Goal: Information Seeking & Learning: Check status

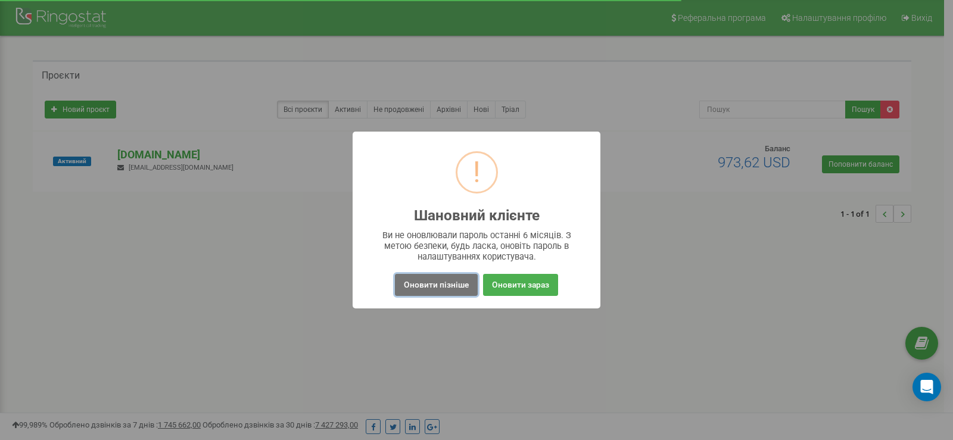
click at [428, 290] on button "Оновити пізніше" at bounding box center [436, 285] width 83 height 22
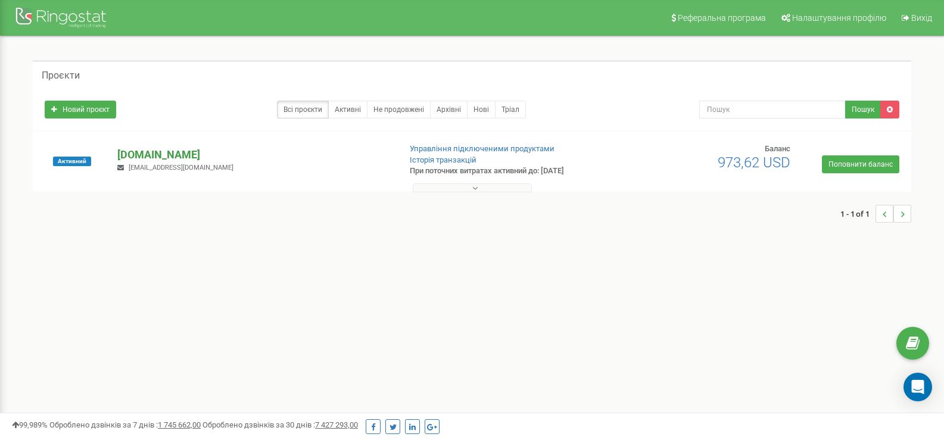
click at [154, 153] on p "[DOMAIN_NAME]" at bounding box center [253, 154] width 273 height 15
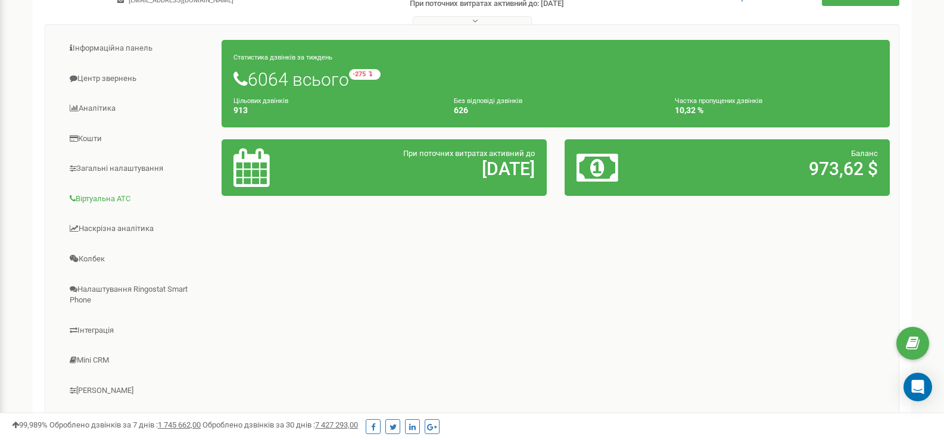
scroll to position [156, 0]
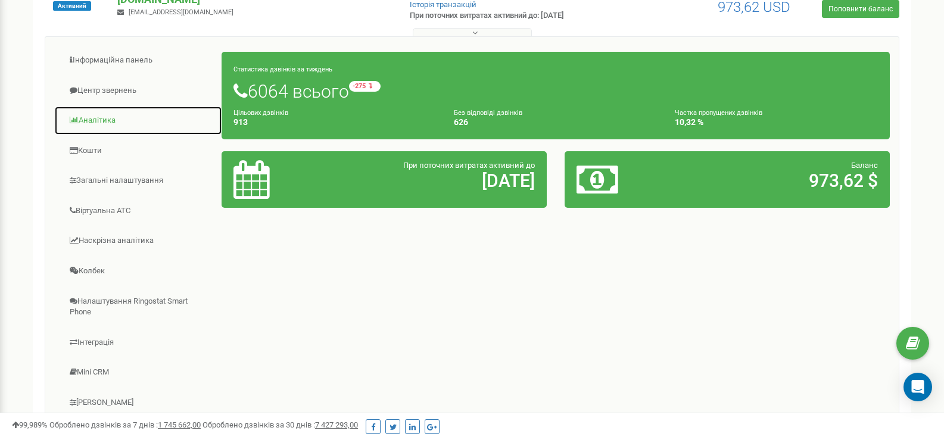
click at [96, 117] on link "Аналiтика" at bounding box center [138, 120] width 168 height 29
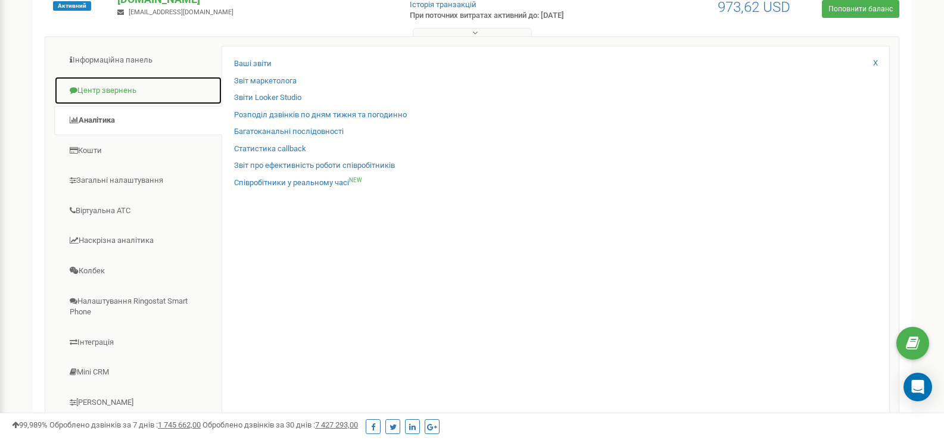
click at [93, 95] on link "Центр звернень" at bounding box center [138, 90] width 168 height 29
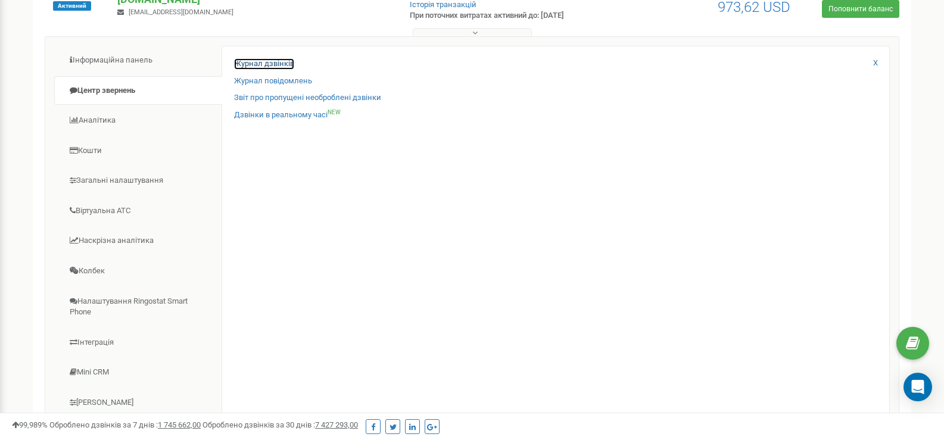
click at [253, 62] on link "Журнал дзвінків" at bounding box center [264, 63] width 60 height 11
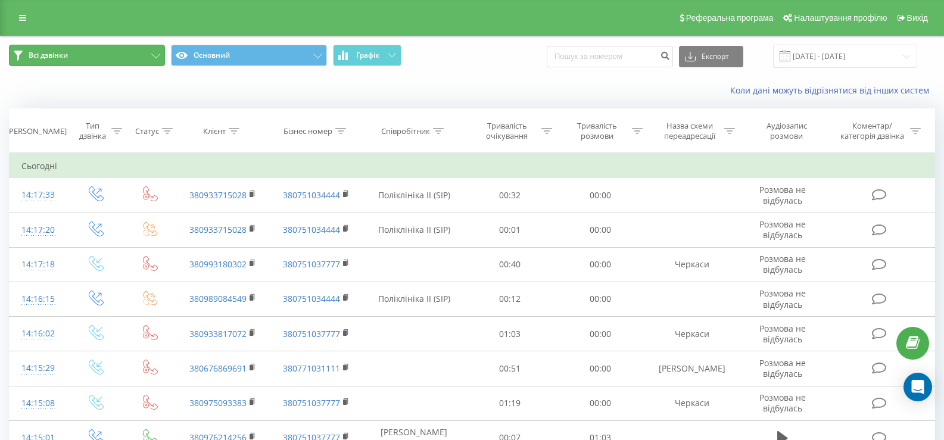
click at [102, 53] on button "Всі дзвінки" at bounding box center [87, 55] width 156 height 21
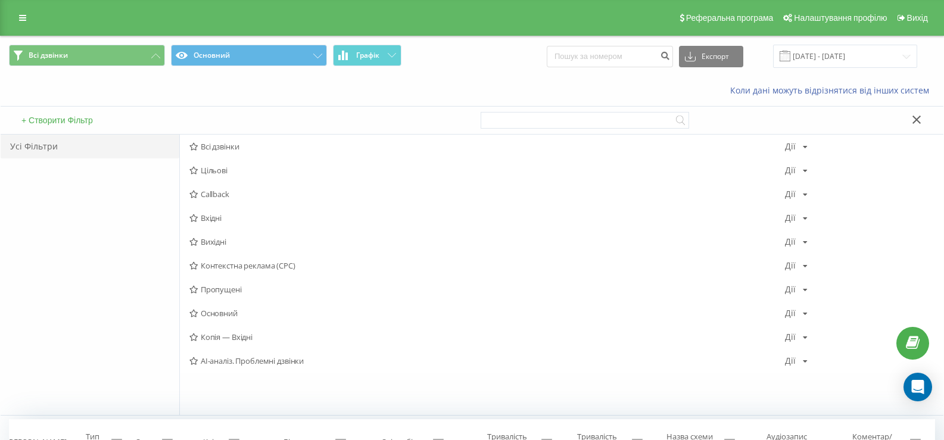
click at [220, 219] on span "Вхідні" at bounding box center [487, 218] width 596 height 8
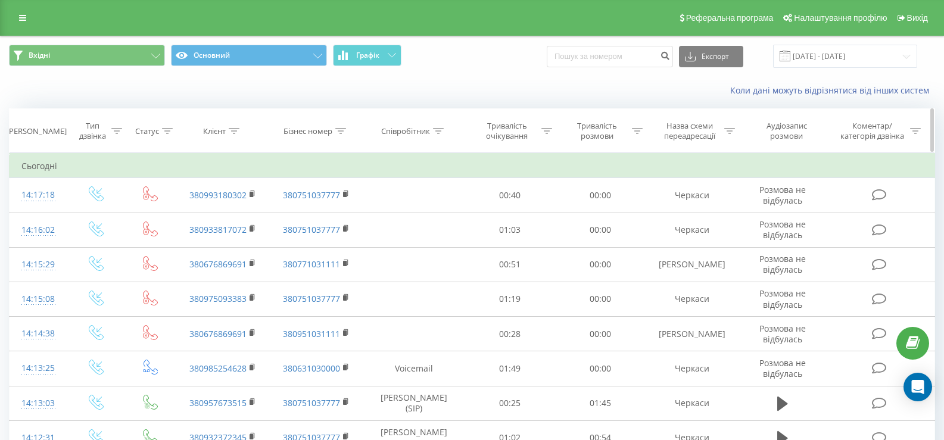
click at [730, 129] on icon at bounding box center [730, 131] width 11 height 6
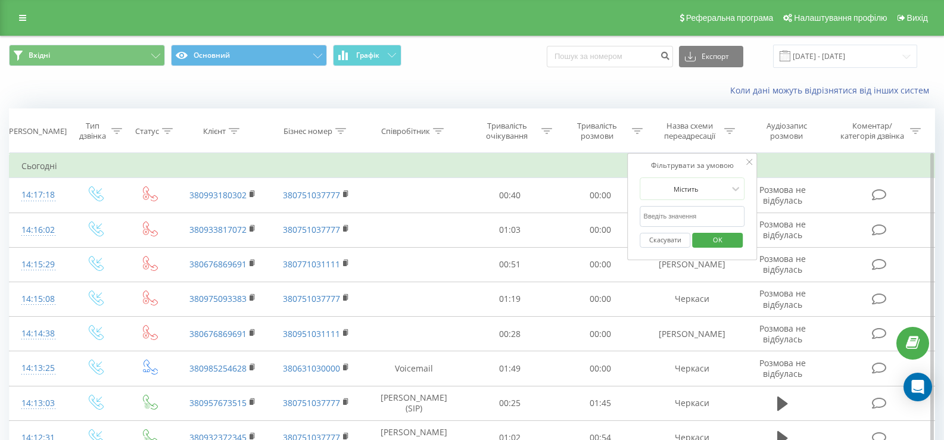
click at [695, 215] on input "text" at bounding box center [693, 216] width 105 height 21
type input "X"
type input "Черка"
click at [707, 243] on span "OK" at bounding box center [717, 240] width 33 height 18
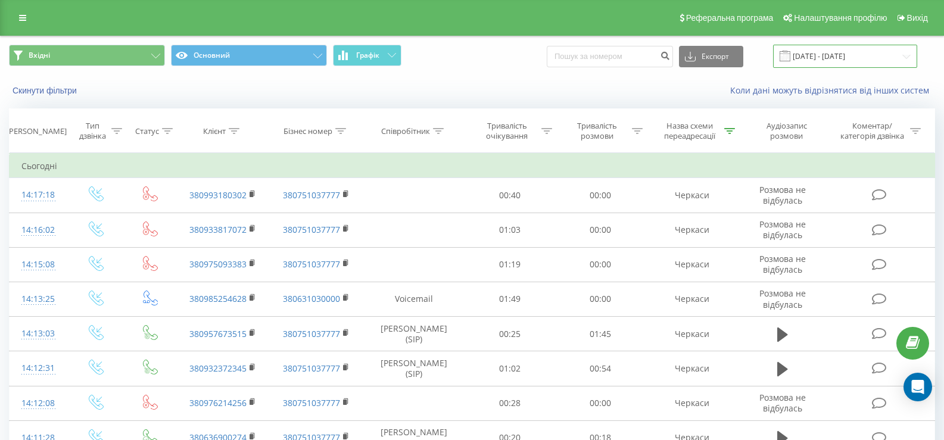
click at [837, 51] on input "23.08.2025 - 23.09.2025" at bounding box center [845, 56] width 144 height 23
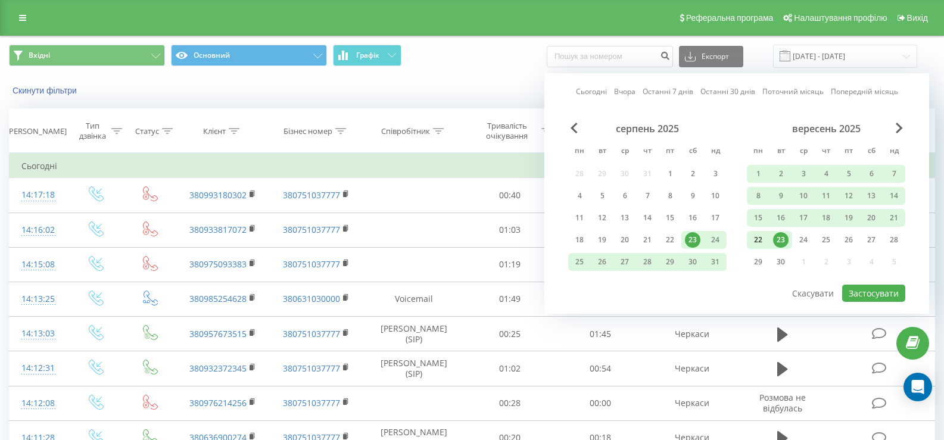
click at [758, 240] on div "22" at bounding box center [758, 239] width 15 height 15
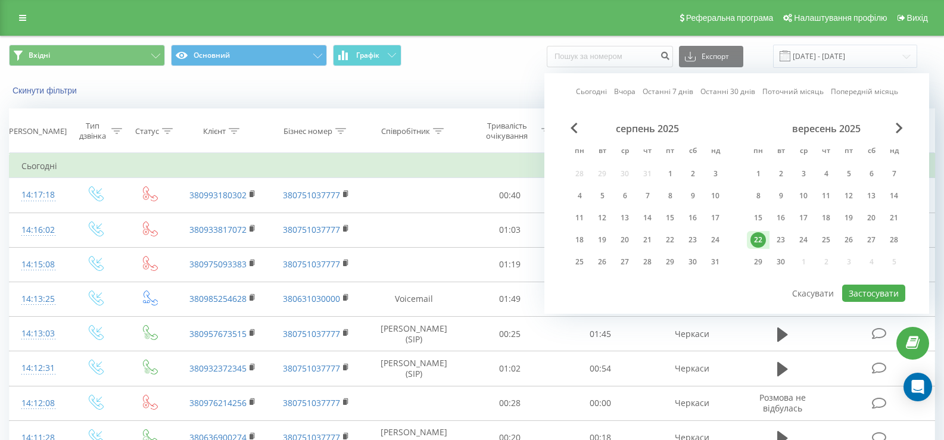
click at [758, 240] on div "22" at bounding box center [758, 239] width 15 height 15
click at [863, 290] on button "Застосувати" at bounding box center [874, 293] width 63 height 17
type input "22.09.2025 - 22.09.2025"
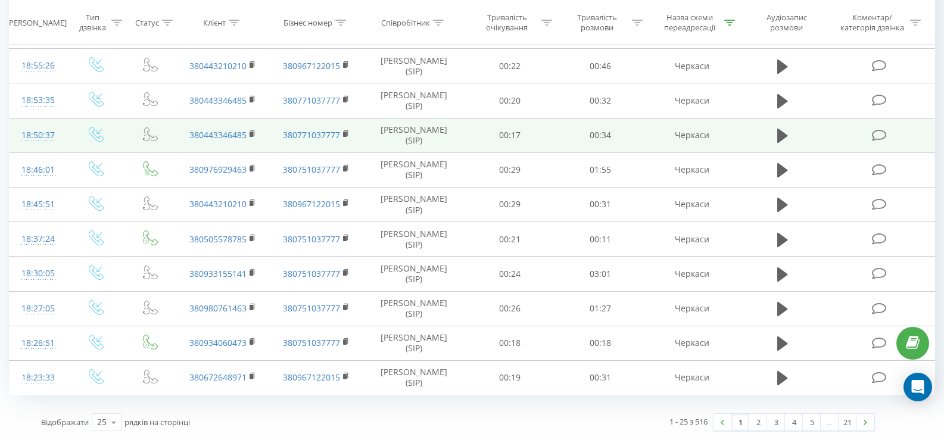
scroll to position [750, 0]
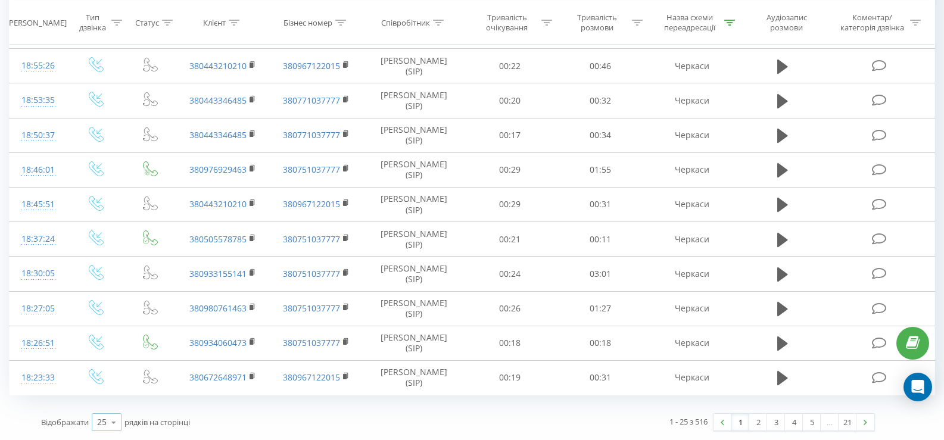
click at [97, 425] on div "25 10 25 50 100" at bounding box center [107, 423] width 30 height 18
click at [107, 405] on span "100" at bounding box center [104, 405] width 14 height 11
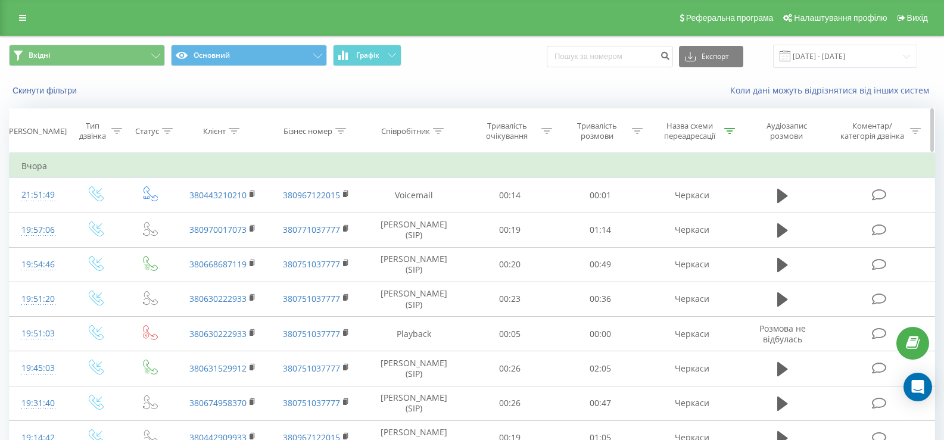
click at [733, 129] on icon at bounding box center [730, 131] width 11 height 6
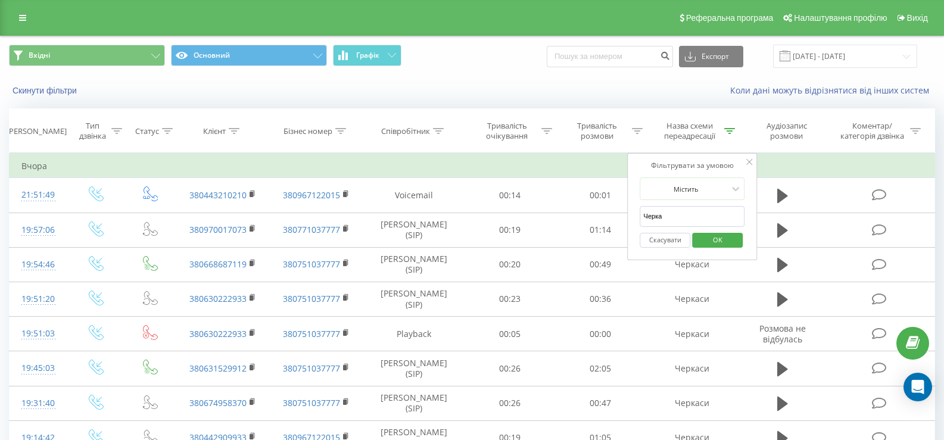
click at [654, 216] on input "Черка" at bounding box center [693, 216] width 105 height 21
type input "сміла"
click button "OK" at bounding box center [717, 240] width 51 height 15
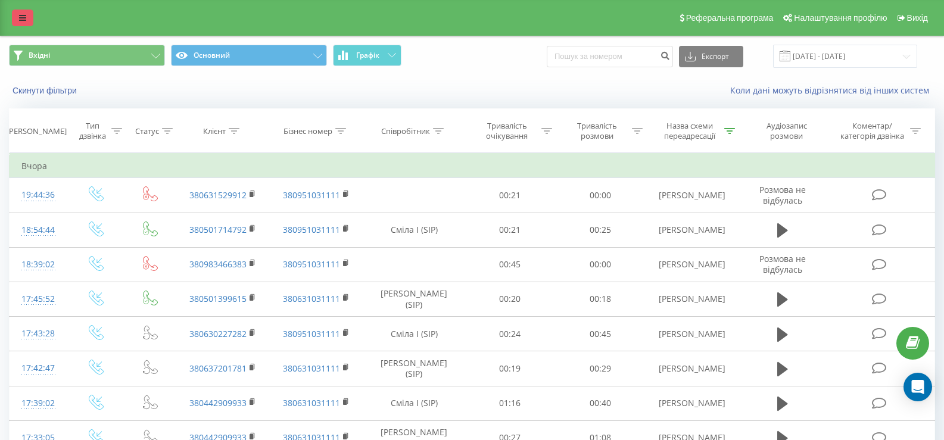
click at [25, 24] on link at bounding box center [22, 18] width 21 height 17
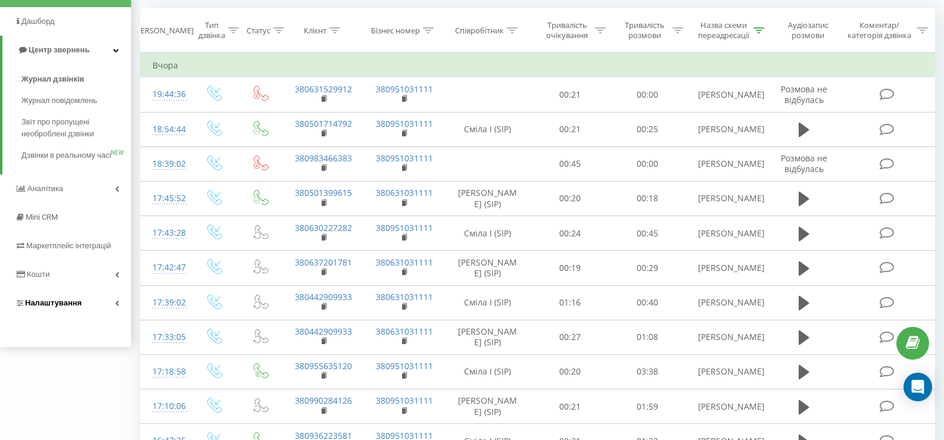
scroll to position [119, 0]
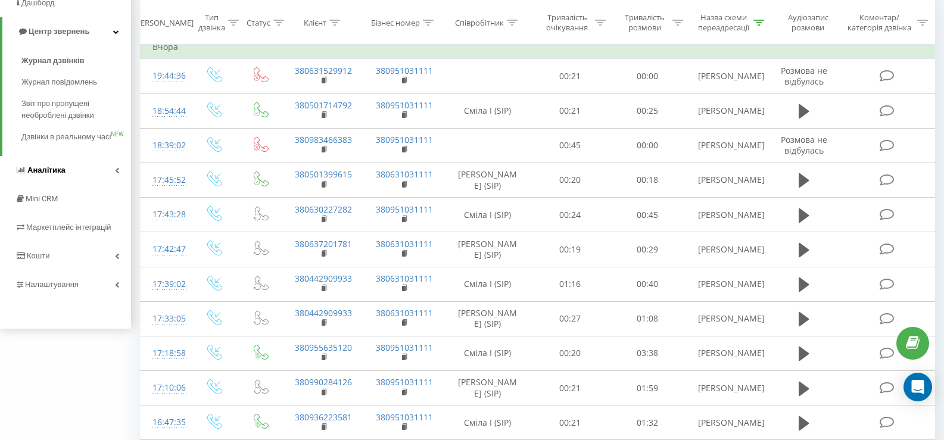
click at [63, 175] on span "Аналiтика" at bounding box center [46, 170] width 38 height 9
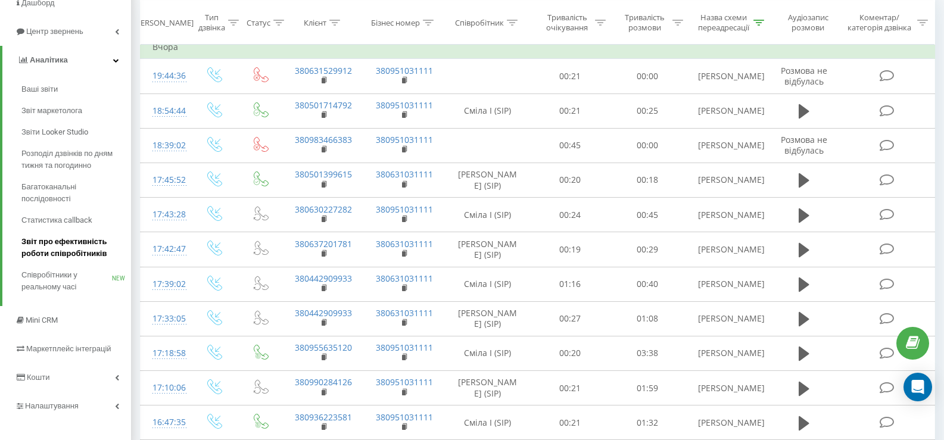
click at [50, 245] on span "Звіт про ефективність роботи співробітників" at bounding box center [73, 248] width 104 height 24
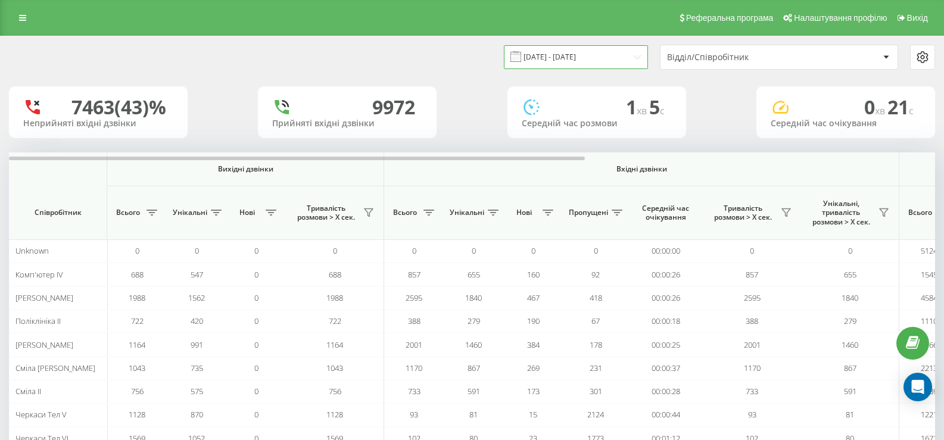
click at [623, 52] on input "23.08.2025 - 23.09.2025" at bounding box center [576, 56] width 144 height 23
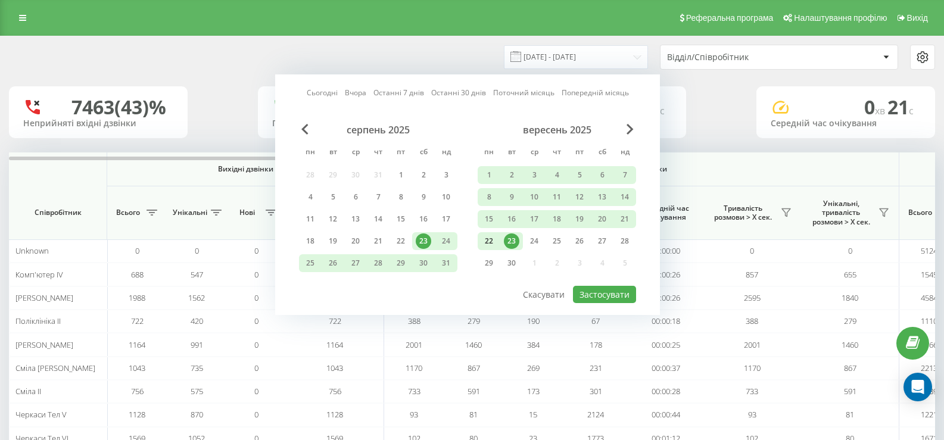
click at [492, 245] on div "22" at bounding box center [488, 241] width 15 height 15
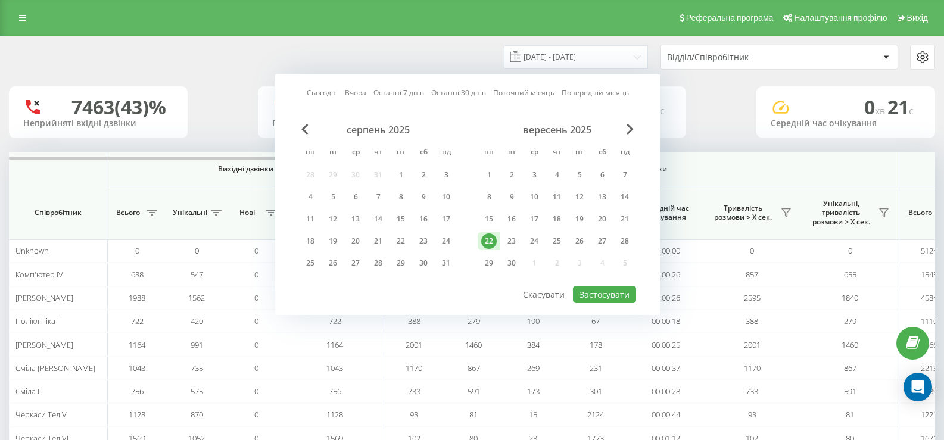
click at [492, 245] on div "22" at bounding box center [488, 241] width 15 height 15
click at [592, 292] on button "Застосувати" at bounding box center [604, 294] width 63 height 17
type input "[DATE] - [DATE]"
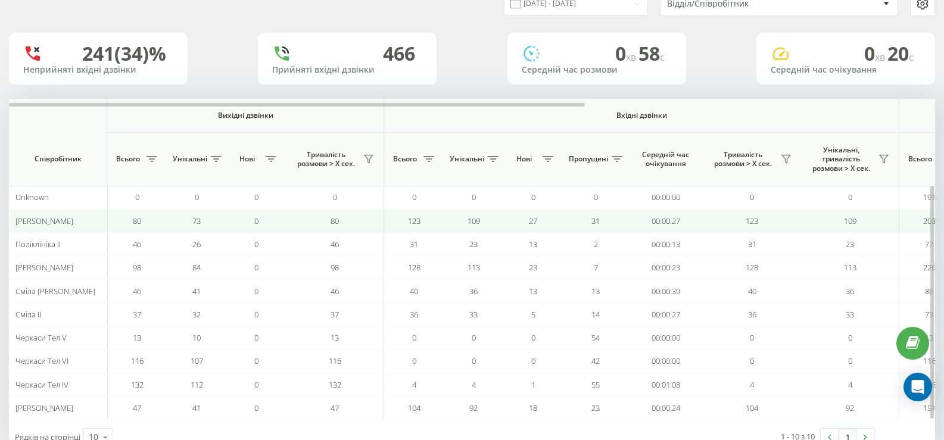
scroll to position [92, 0]
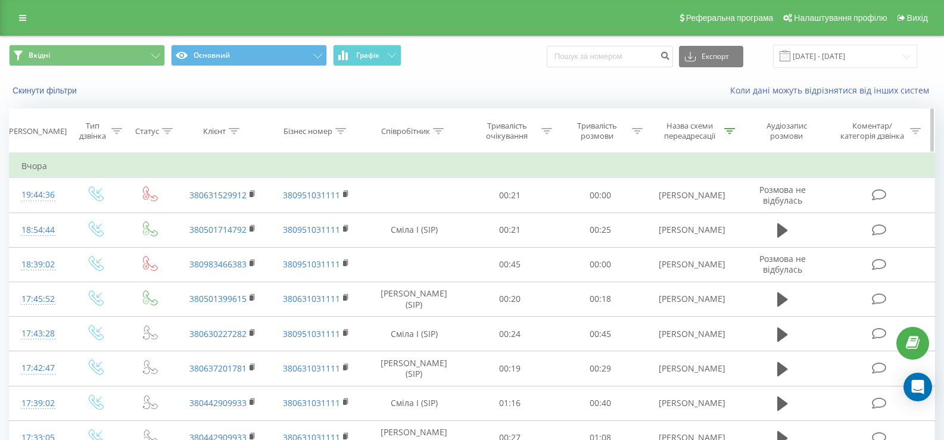
click at [728, 127] on div at bounding box center [730, 131] width 11 height 10
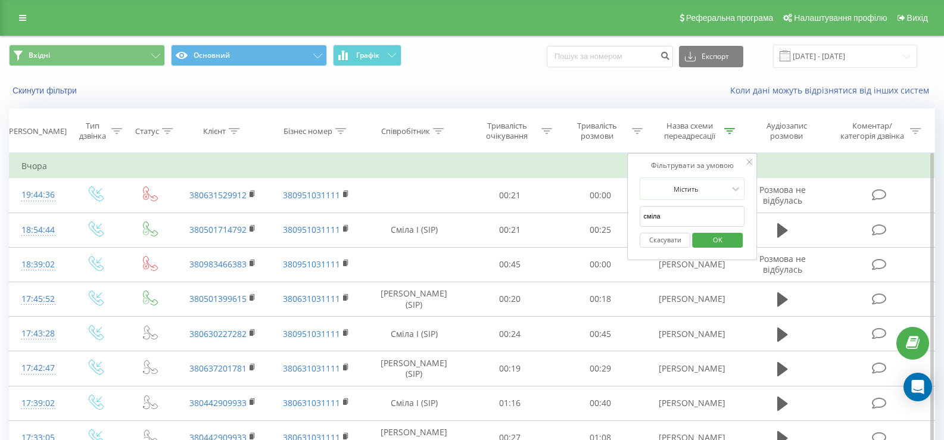
click at [655, 220] on input "сміла" at bounding box center [693, 216] width 105 height 21
type input "Черкаси"
click button "OK" at bounding box center [717, 240] width 51 height 15
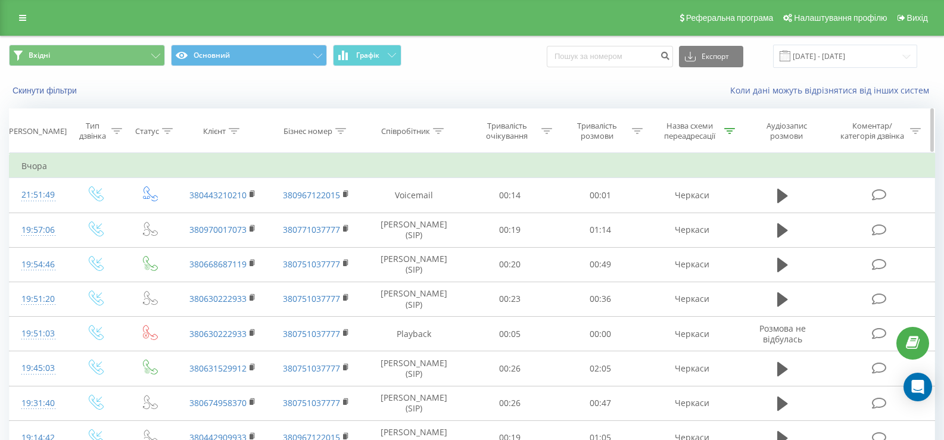
click at [118, 129] on icon at bounding box center [116, 131] width 11 height 6
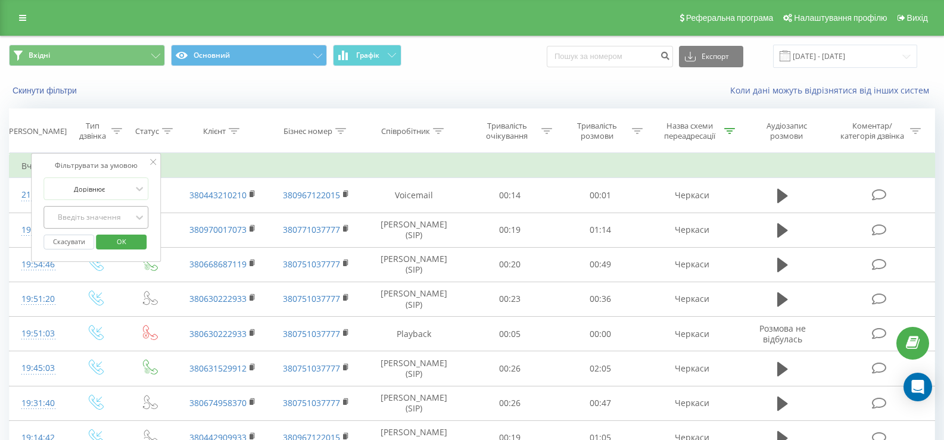
click at [106, 218] on div "Введіть значення" at bounding box center [89, 218] width 85 height 10
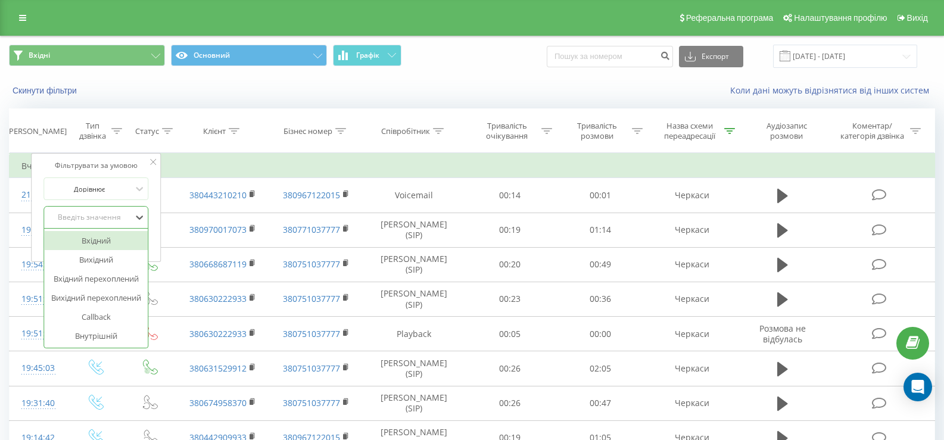
click at [104, 244] on div "Вхідний" at bounding box center [96, 240] width 104 height 19
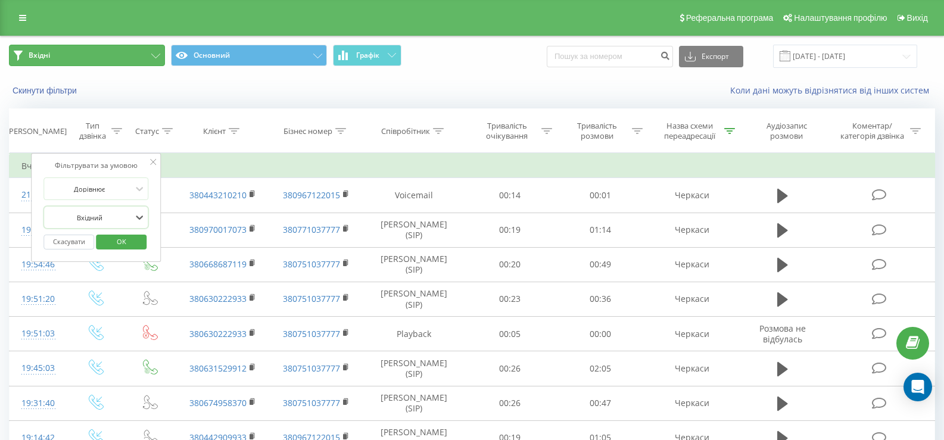
click at [135, 62] on button "Вхідні" at bounding box center [87, 55] width 156 height 21
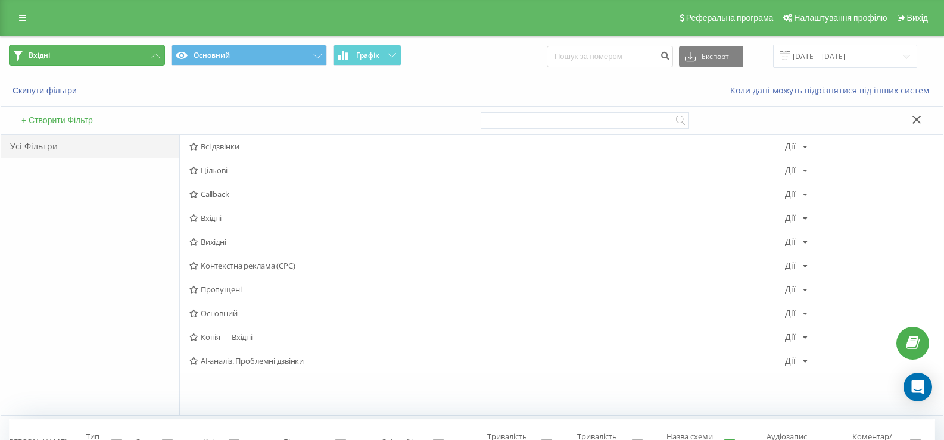
click at [145, 57] on button "Вхідні" at bounding box center [87, 55] width 156 height 21
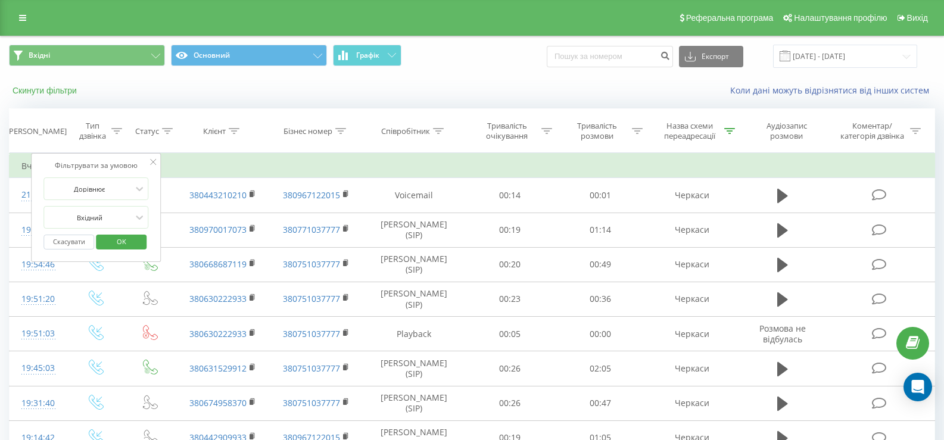
click at [58, 89] on button "Скинути фільтри" at bounding box center [46, 90] width 74 height 11
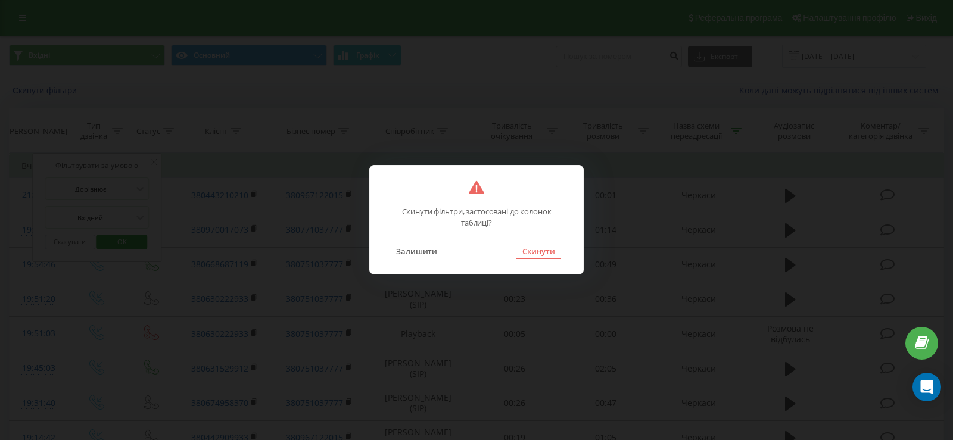
click at [533, 249] on button "Скинути" at bounding box center [539, 251] width 45 height 15
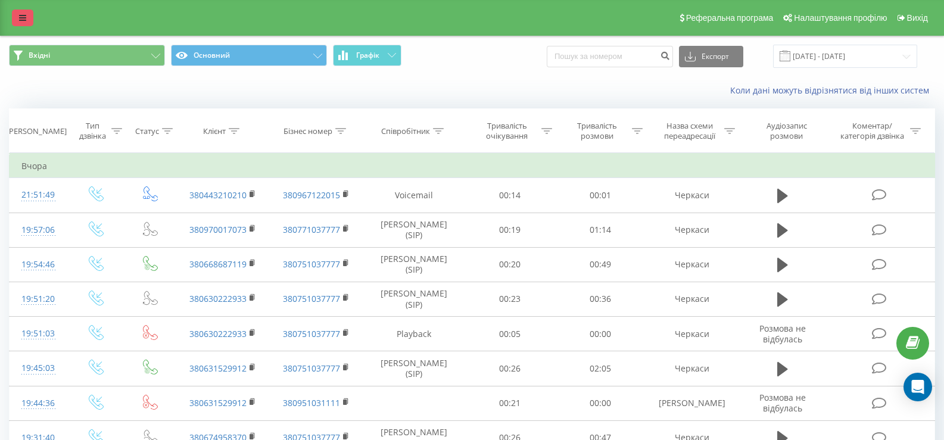
click at [24, 17] on icon at bounding box center [22, 18] width 7 height 8
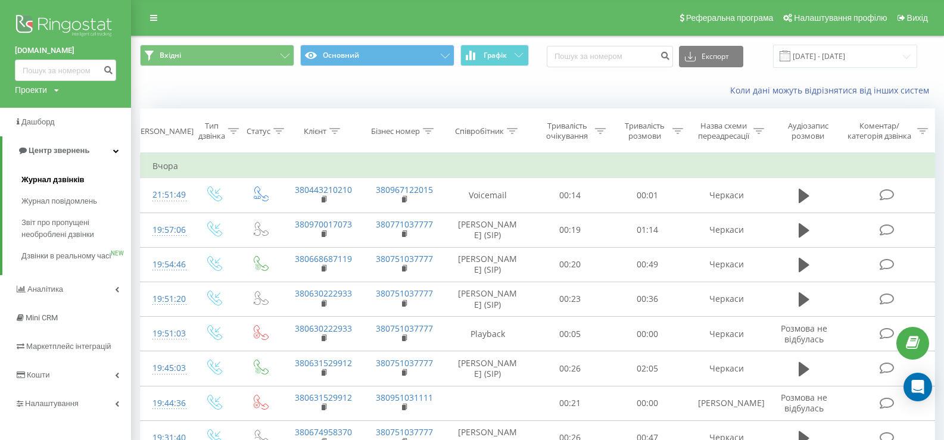
click at [63, 182] on span "Журнал дзвінків" at bounding box center [52, 180] width 63 height 12
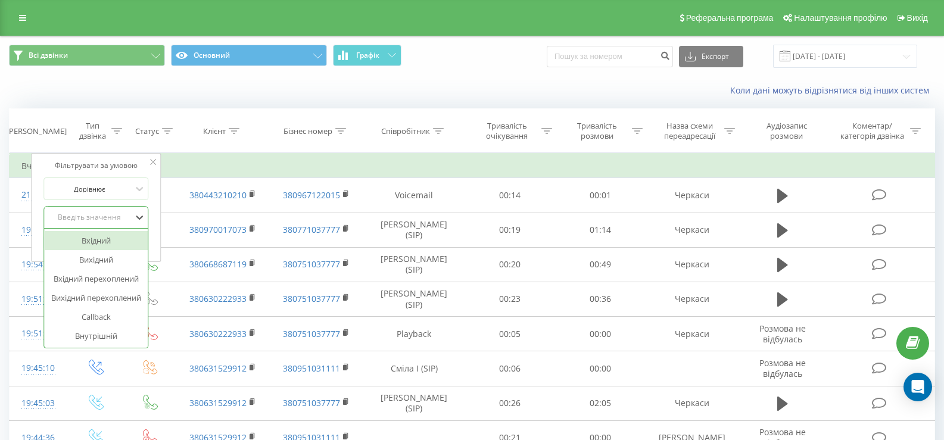
click at [95, 241] on div "Вхідний" at bounding box center [96, 240] width 104 height 19
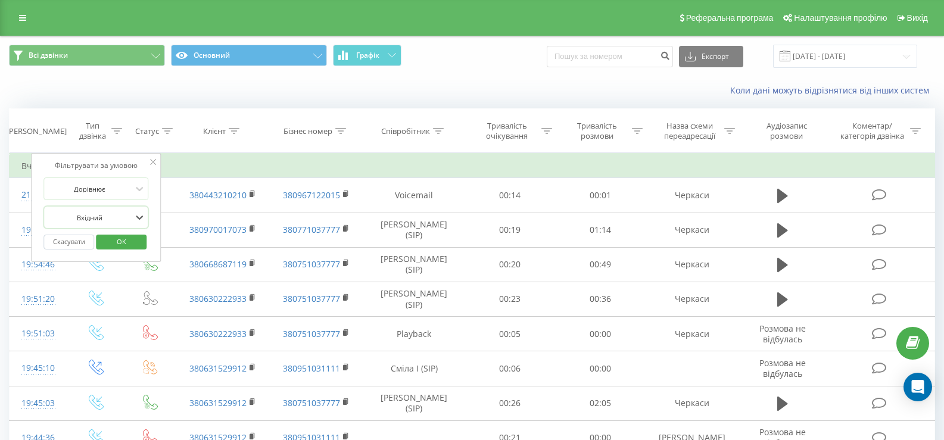
click at [118, 243] on span "OK" at bounding box center [121, 241] width 33 height 18
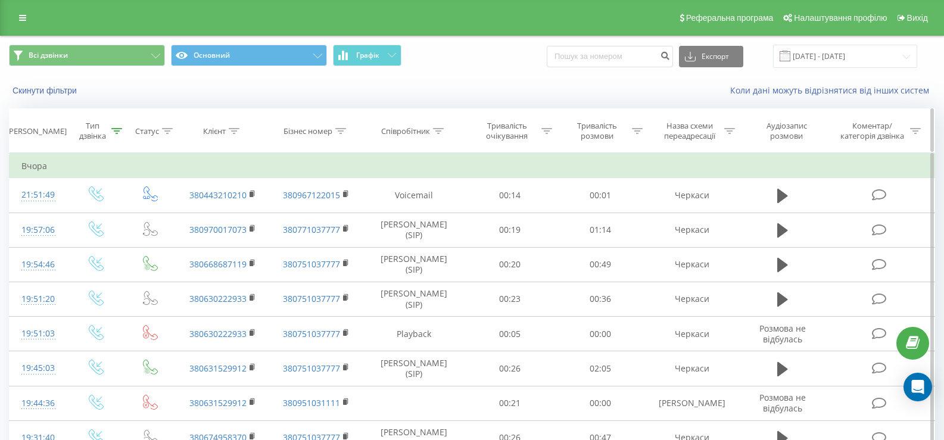
click at [726, 128] on icon at bounding box center [730, 131] width 11 height 6
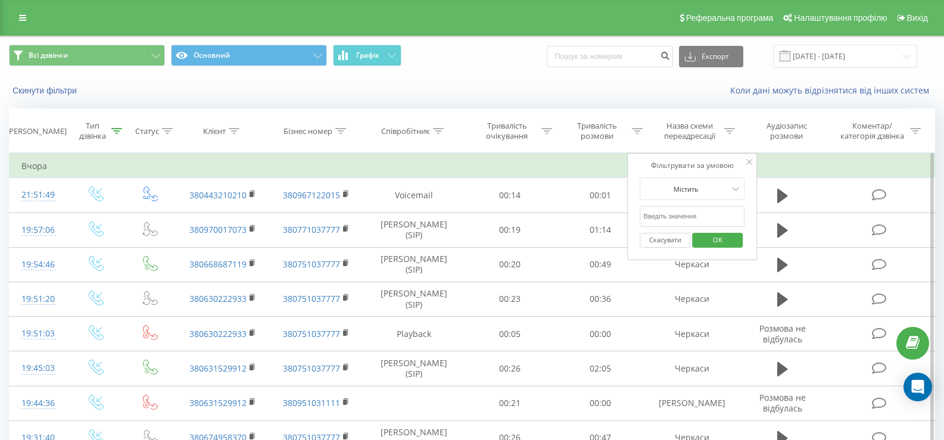
click at [677, 223] on input "text" at bounding box center [693, 216] width 105 height 21
type input "Черка"
click at [704, 235] on span "OK" at bounding box center [717, 240] width 33 height 18
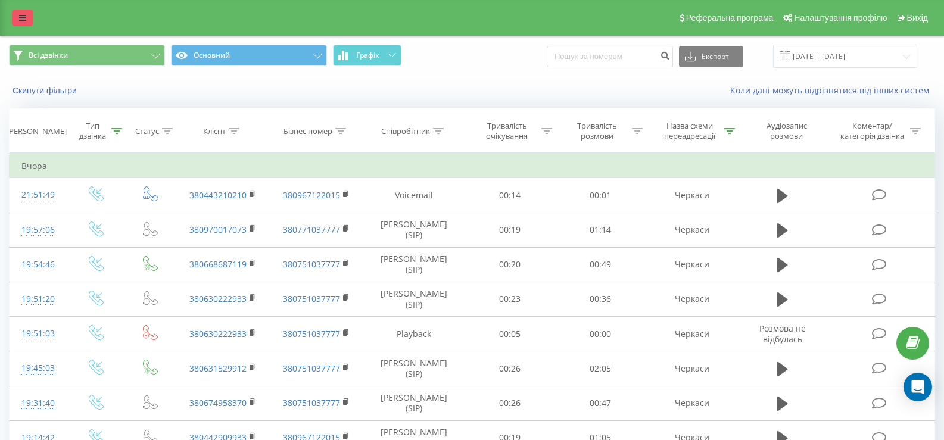
click at [21, 17] on icon at bounding box center [22, 18] width 7 height 8
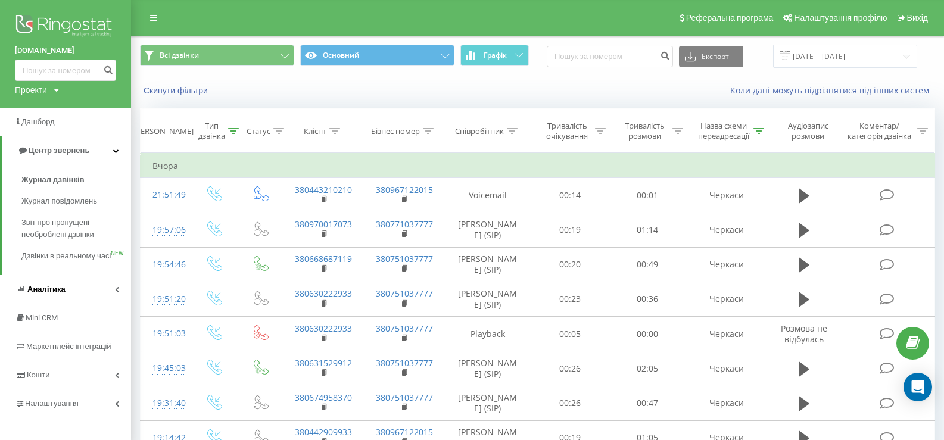
click at [73, 299] on link "Аналiтика" at bounding box center [65, 289] width 131 height 29
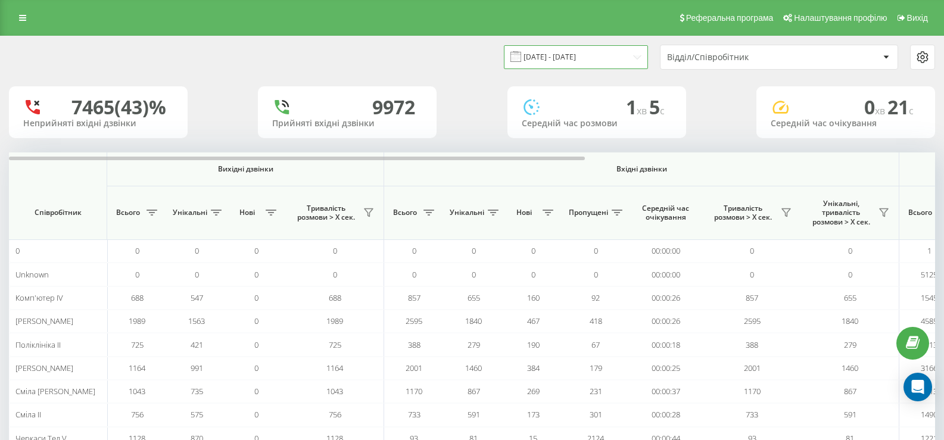
click at [565, 58] on input "[DATE] - [DATE]" at bounding box center [576, 56] width 144 height 23
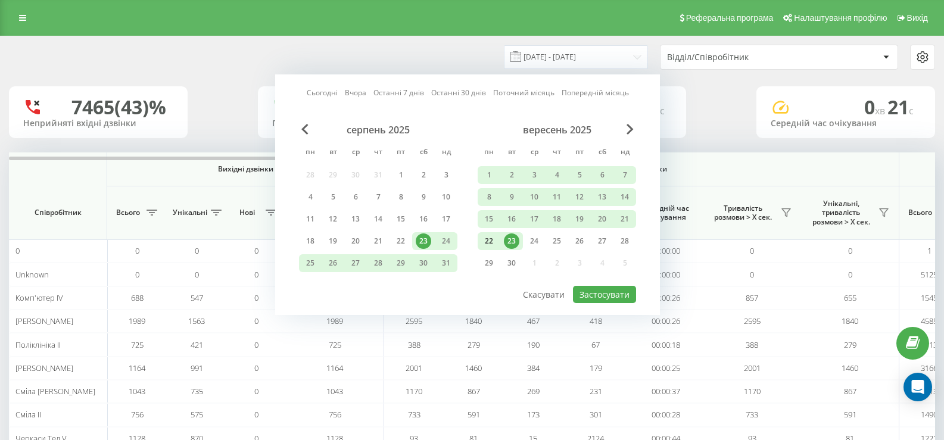
click at [493, 241] on div "22" at bounding box center [488, 241] width 15 height 15
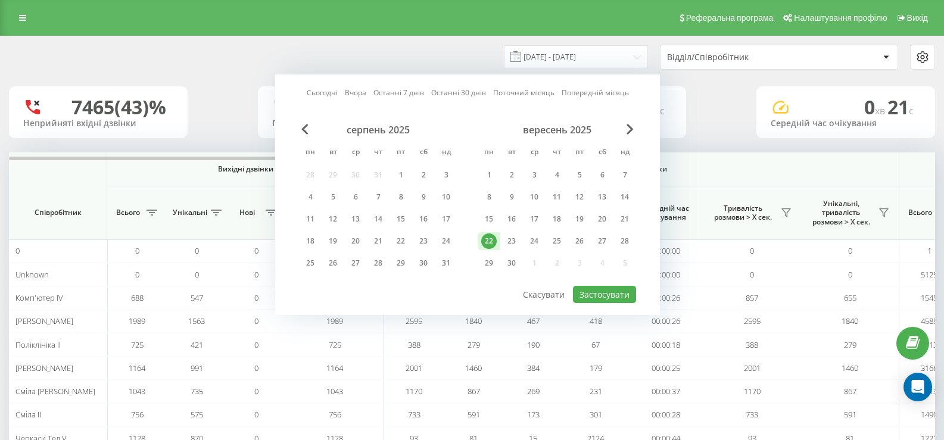
click at [493, 241] on div "22" at bounding box center [488, 241] width 15 height 15
click at [599, 294] on button "Застосувати" at bounding box center [604, 294] width 63 height 17
type input "[DATE] - [DATE]"
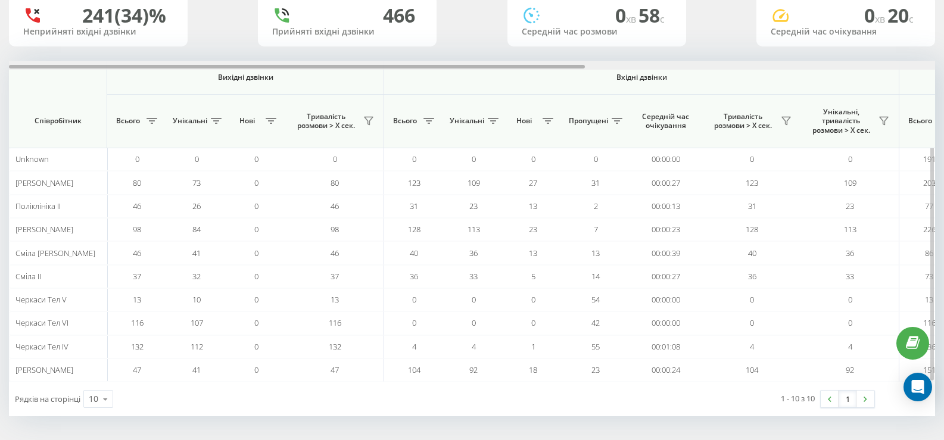
drag, startPoint x: 343, startPoint y: 67, endPoint x: 296, endPoint y: 78, distance: 47.7
click at [296, 78] on div "Вихідні дзвінки Вхідні дзвінки Всі дзвінки Співробітник Всього Унікальні Нові Т…" at bounding box center [472, 221] width 927 height 321
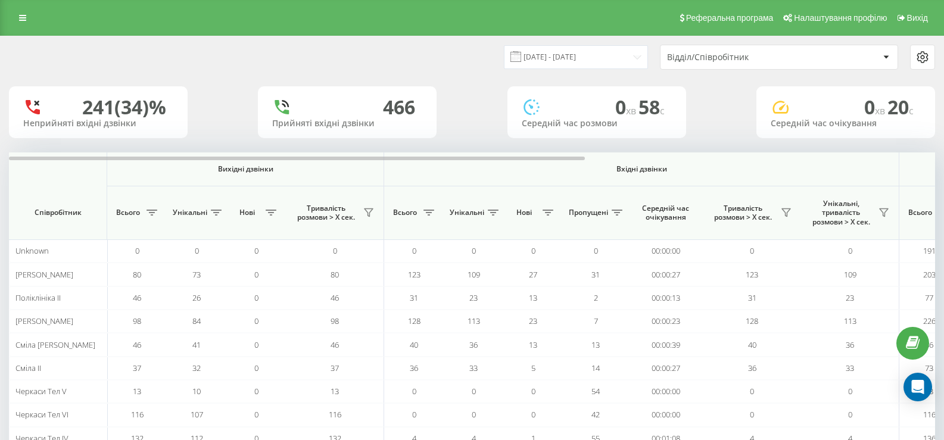
click at [778, 51] on div "Відділ/Співробітник" at bounding box center [779, 57] width 237 height 24
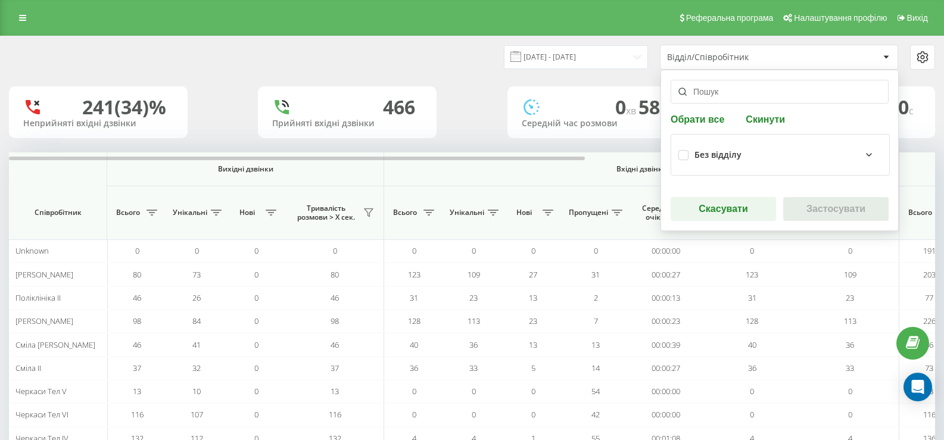
click at [707, 155] on div "Без відділу" at bounding box center [718, 155] width 47 height 10
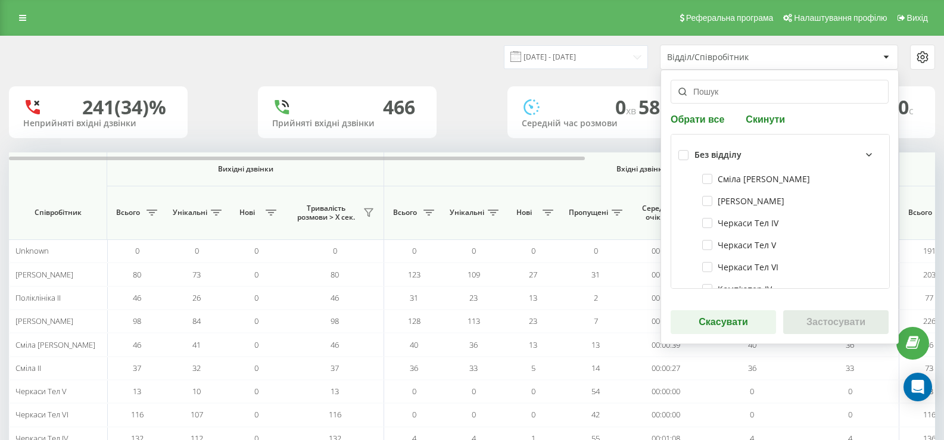
click at [707, 155] on div "Без відділу" at bounding box center [718, 155] width 47 height 10
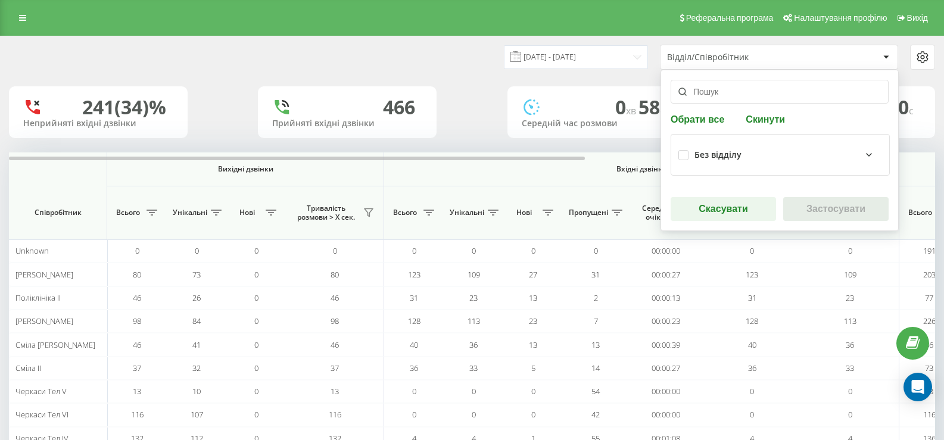
click at [710, 157] on div "Без відділу" at bounding box center [718, 155] width 47 height 10
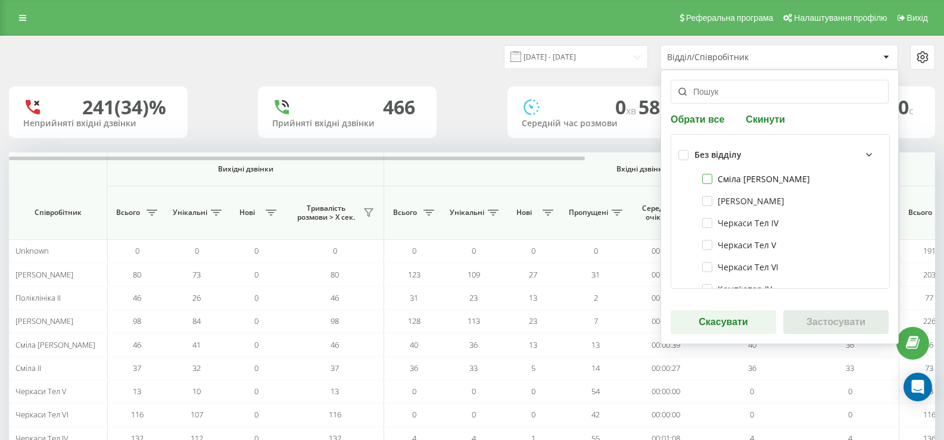
click at [716, 179] on label "Сміла [PERSON_NAME]" at bounding box center [756, 179] width 108 height 10
click at [715, 177] on label "Сміла [PERSON_NAME]" at bounding box center [756, 179] width 108 height 10
checkbox input "false"
click at [753, 156] on div "Без відділу" at bounding box center [789, 155] width 188 height 14
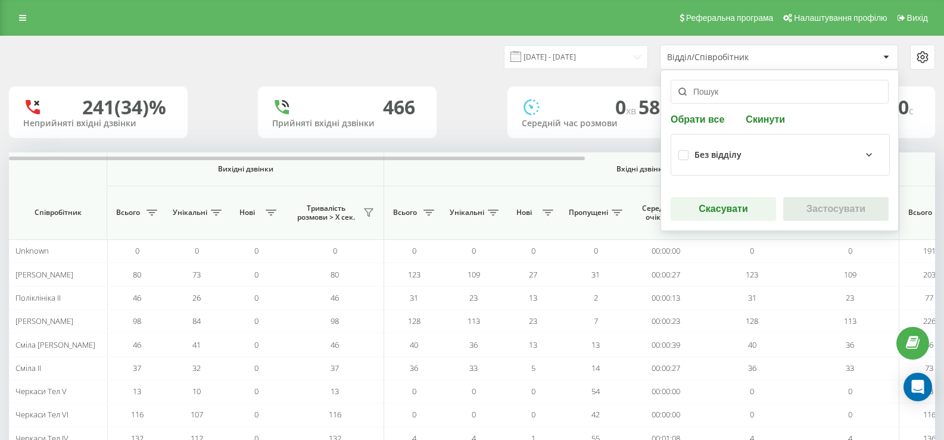
click at [733, 201] on button "Скасувати" at bounding box center [723, 209] width 105 height 24
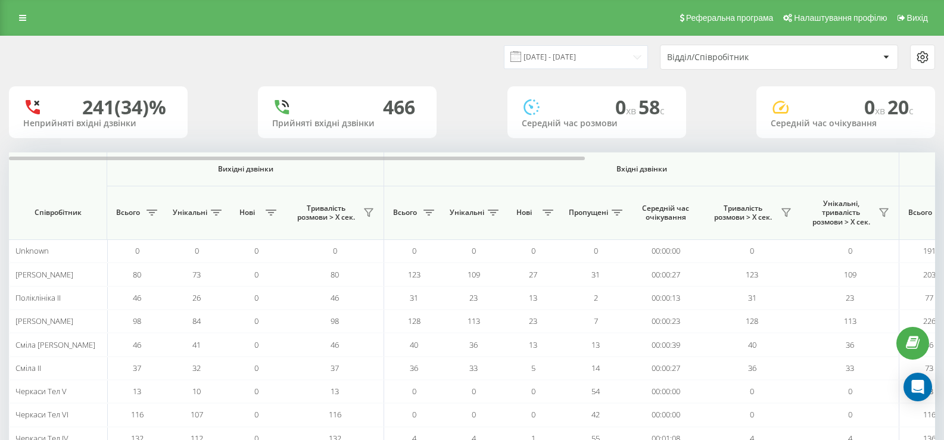
click at [921, 58] on icon at bounding box center [923, 57] width 14 height 14
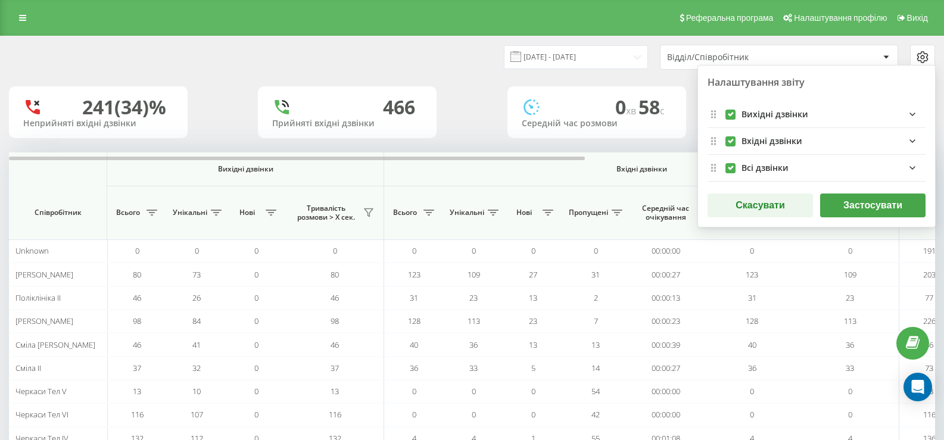
click at [733, 110] on label "outgoingFields quote list" at bounding box center [731, 110] width 10 height 0
checkbox input "false"
click at [737, 175] on div "Всі дзвінки" at bounding box center [817, 168] width 218 height 27
click at [728, 163] on label "allFields quote list" at bounding box center [731, 163] width 10 height 0
checkbox input "false"
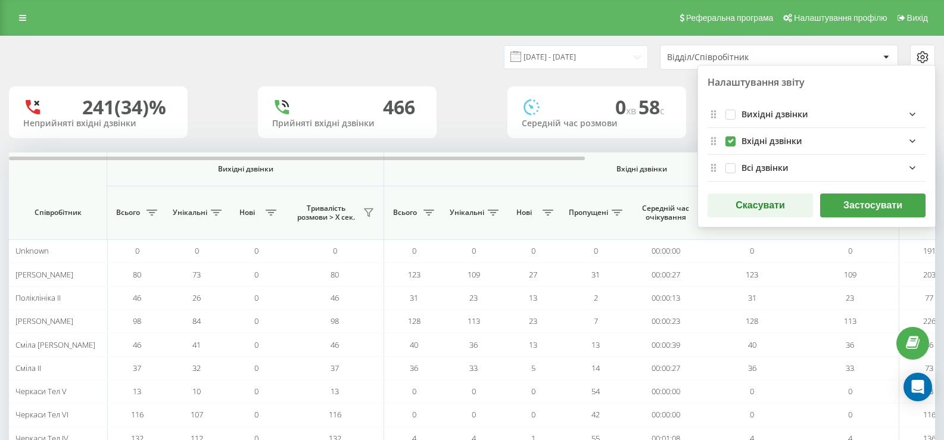
click at [854, 201] on button "Застосувати" at bounding box center [872, 206] width 105 height 24
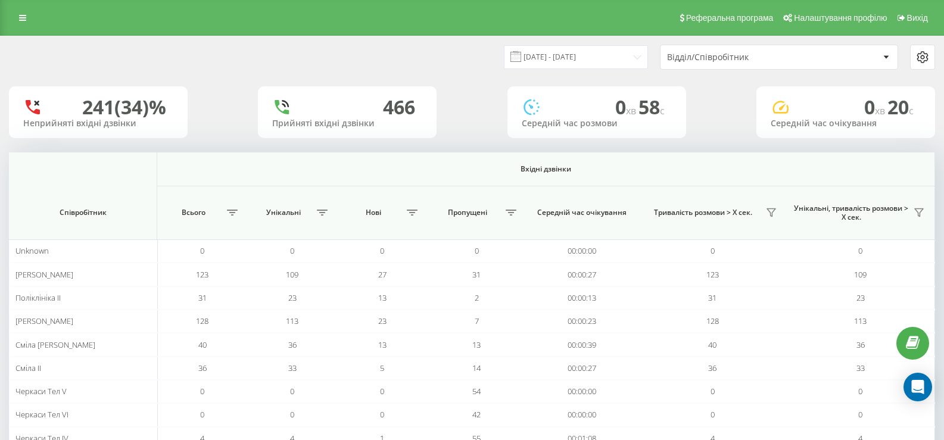
scroll to position [92, 0]
